Goal: Use online tool/utility: Utilize a website feature to perform a specific function

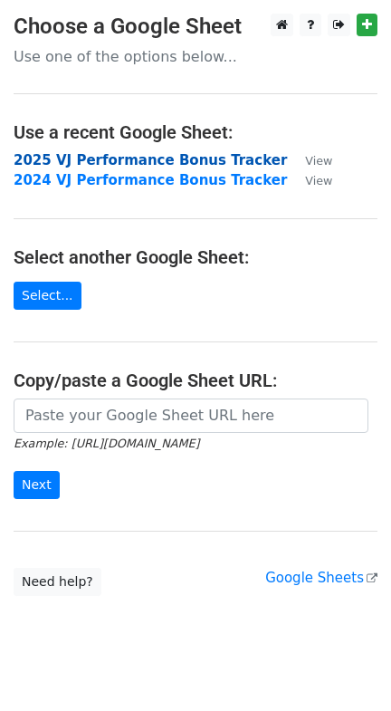
click at [168, 158] on strong "2025 VJ Performance Bonus Tracker" at bounding box center [151, 160] width 274 height 16
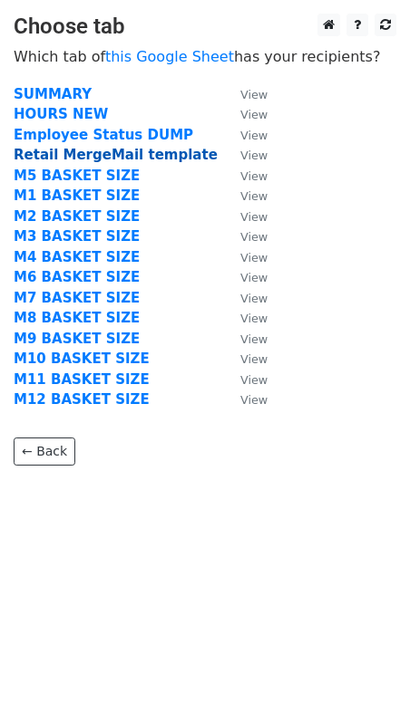
click at [123, 151] on strong "Retail MergeMail template" at bounding box center [116, 155] width 204 height 16
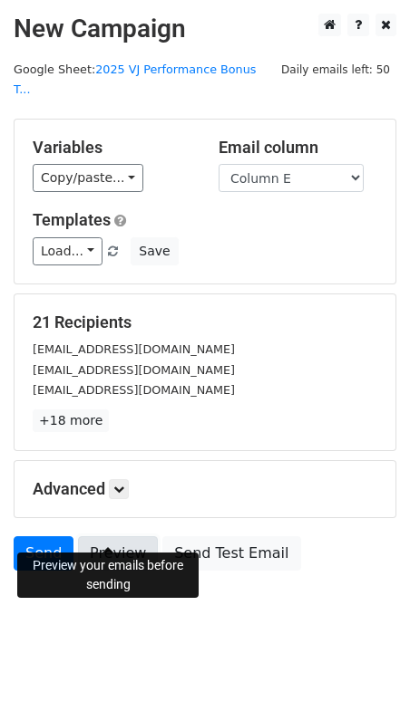
click at [124, 536] on link "Preview" at bounding box center [118, 553] width 80 height 34
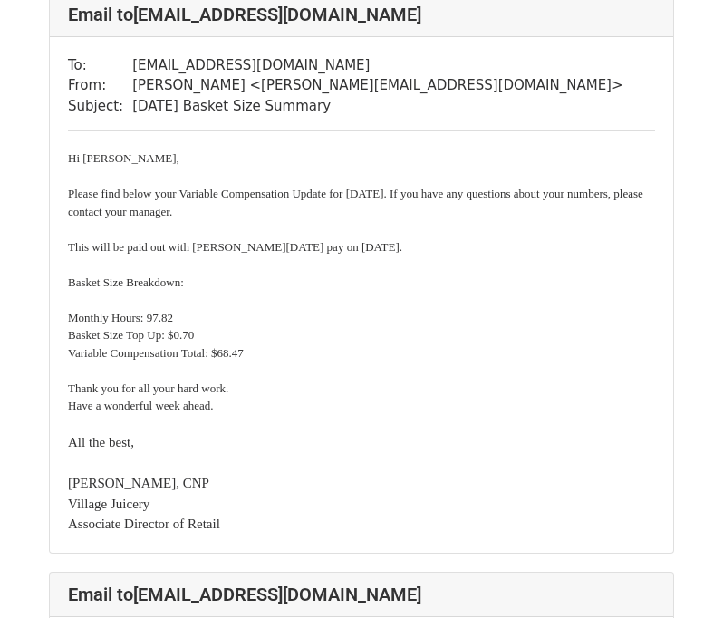
scroll to position [722, 0]
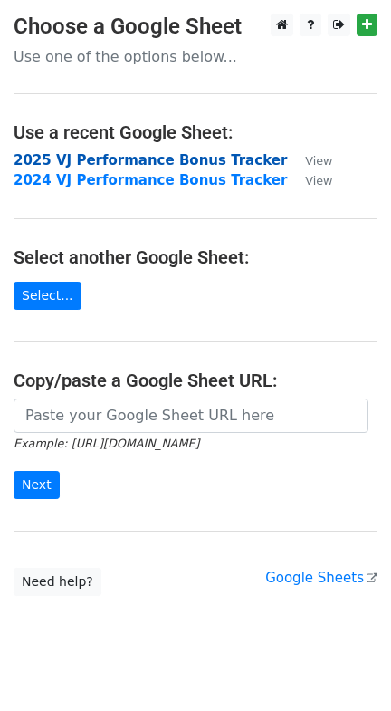
click at [41, 161] on strong "2025 VJ Performance Bonus Tracker" at bounding box center [151, 160] width 274 height 16
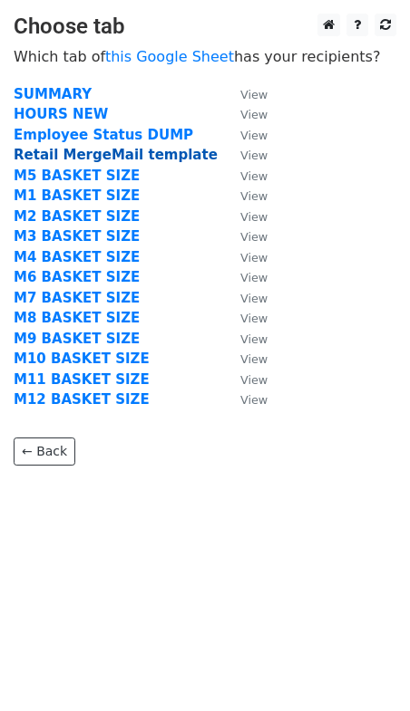
click at [62, 154] on strong "Retail MergeMail template" at bounding box center [116, 155] width 204 height 16
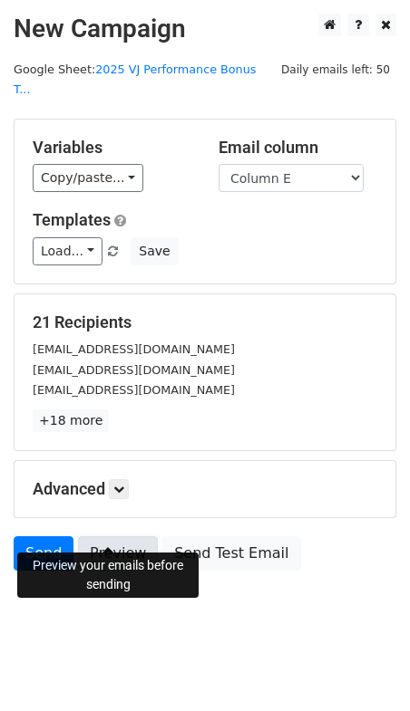
click at [103, 536] on link "Preview" at bounding box center [118, 553] width 80 height 34
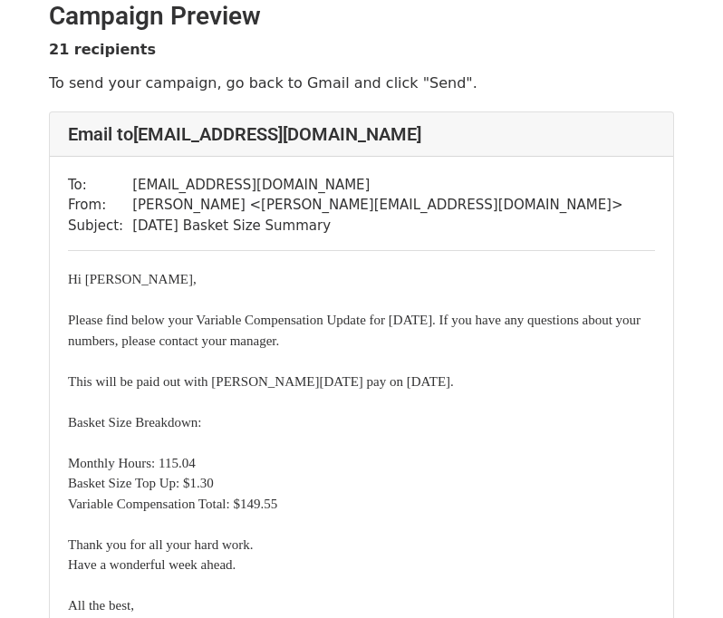
scroll to position [19, 0]
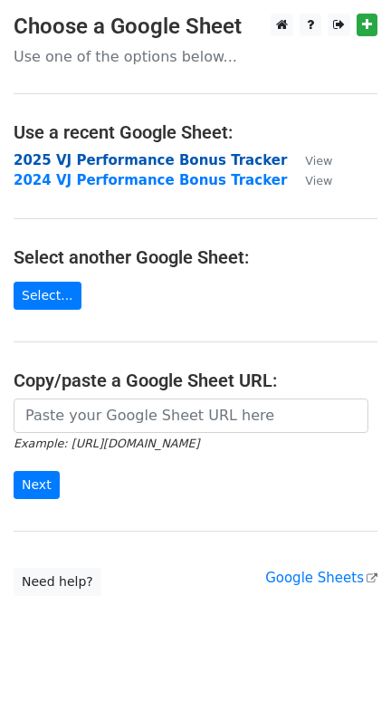
click at [141, 159] on strong "2025 VJ Performance Bonus Tracker" at bounding box center [151, 160] width 274 height 16
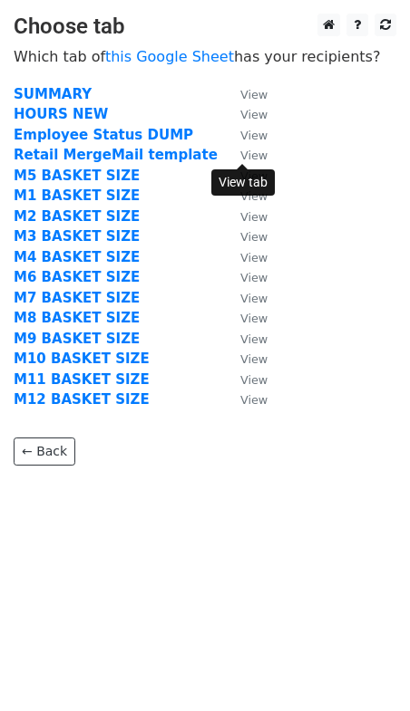
click at [255, 158] on small "View" at bounding box center [253, 156] width 27 height 14
